Goal: Use online tool/utility: Utilize a website feature to perform a specific function

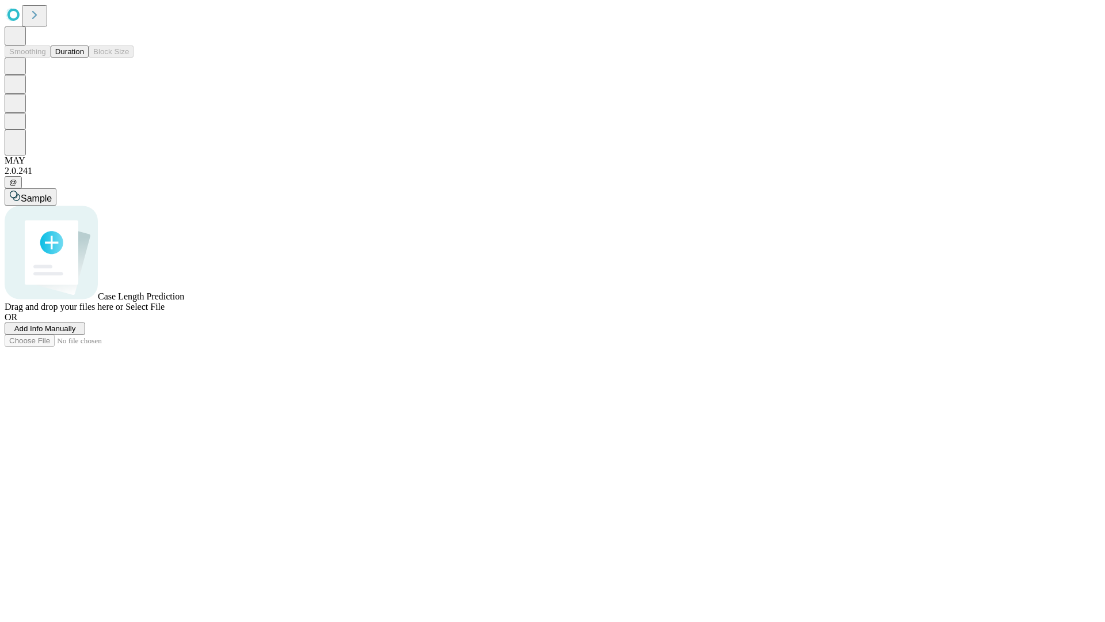
click at [84, 58] on button "Duration" at bounding box center [70, 51] width 38 height 12
click at [165, 311] on span "Select File" at bounding box center [145, 307] width 39 height 10
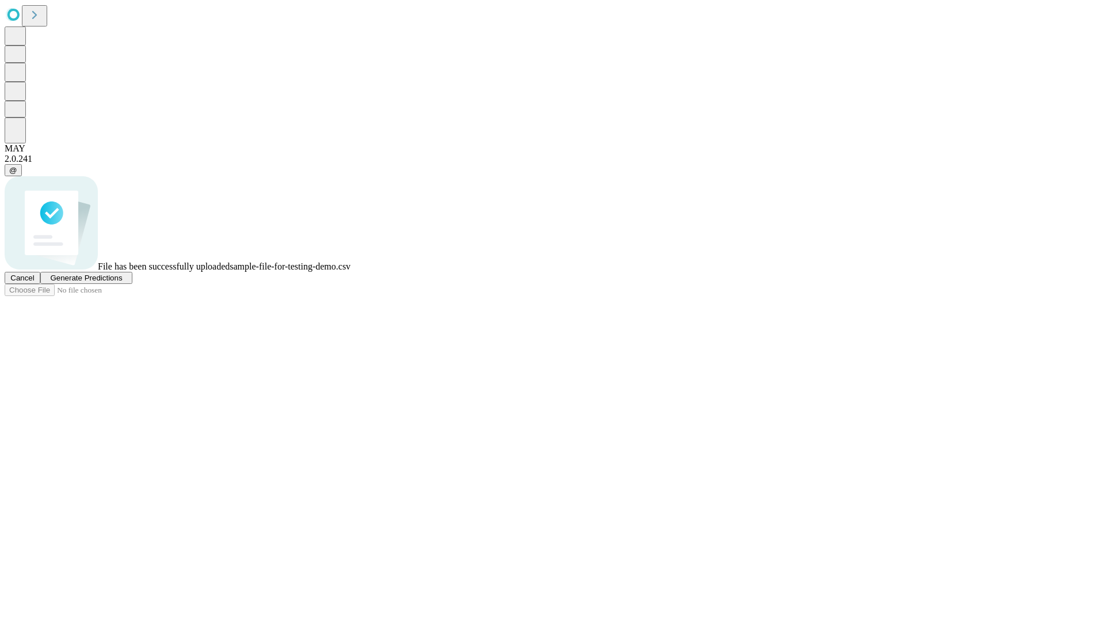
click at [122, 282] on span "Generate Predictions" at bounding box center [86, 277] width 72 height 9
